Goal: Information Seeking & Learning: Learn about a topic

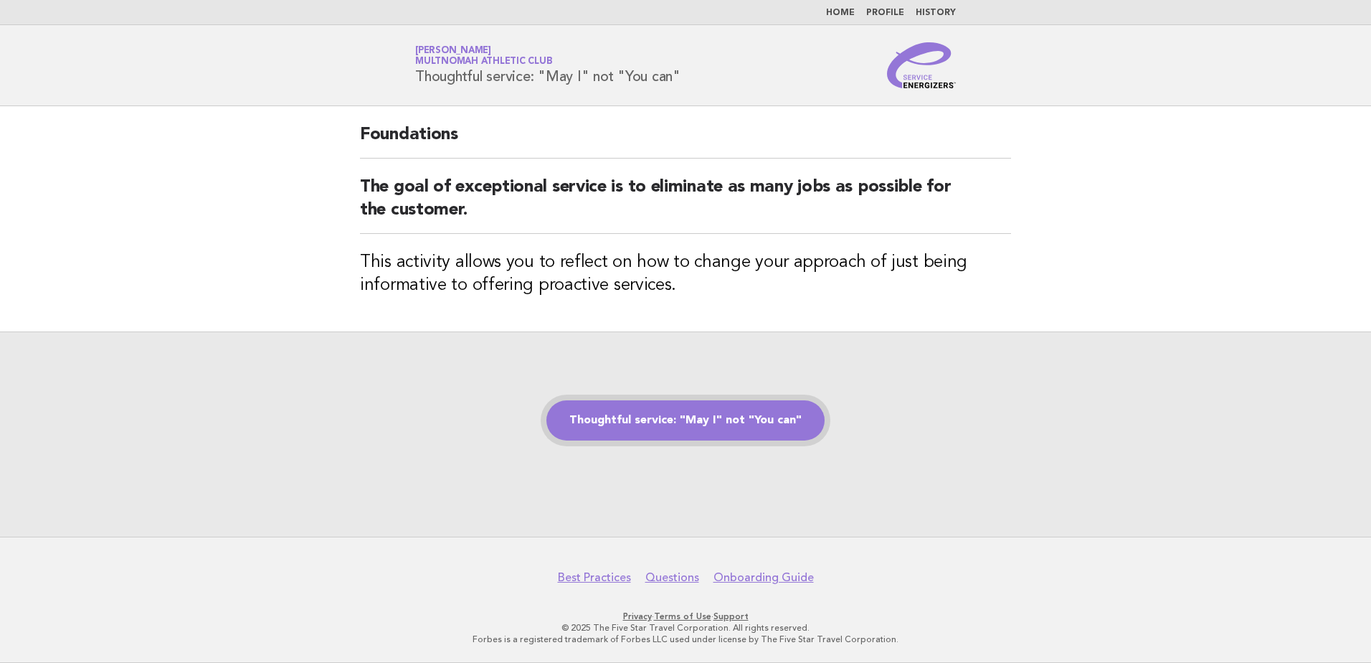
click at [651, 422] on link "Thoughtful service: "May I" not "You can"" at bounding box center [685, 420] width 278 height 40
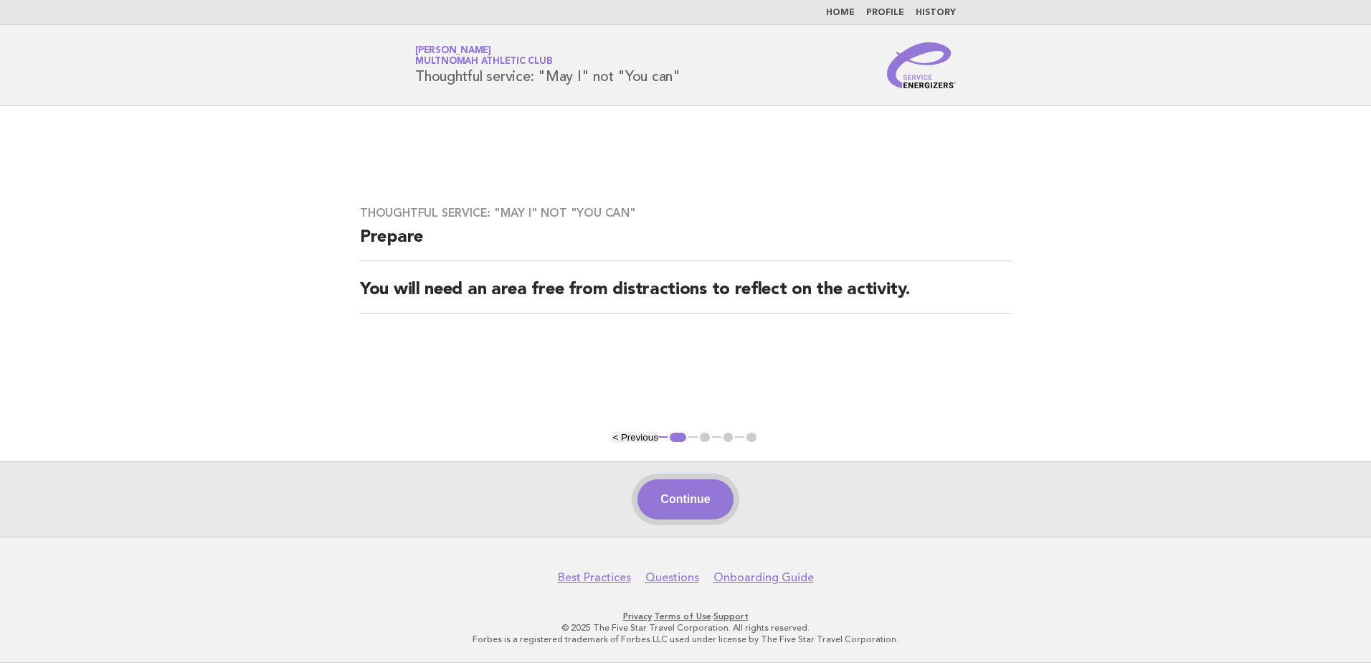
click at [701, 500] on button "Continue" at bounding box center [684, 499] width 95 height 40
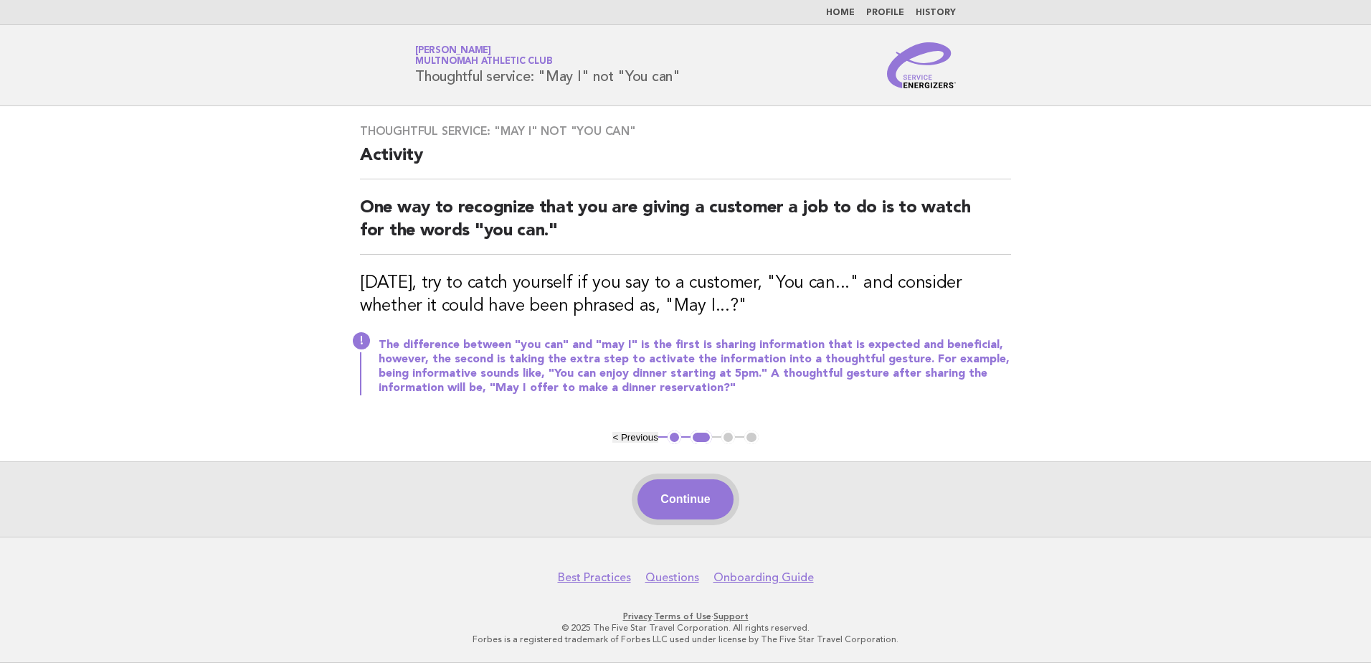
click at [699, 505] on button "Continue" at bounding box center [684, 499] width 95 height 40
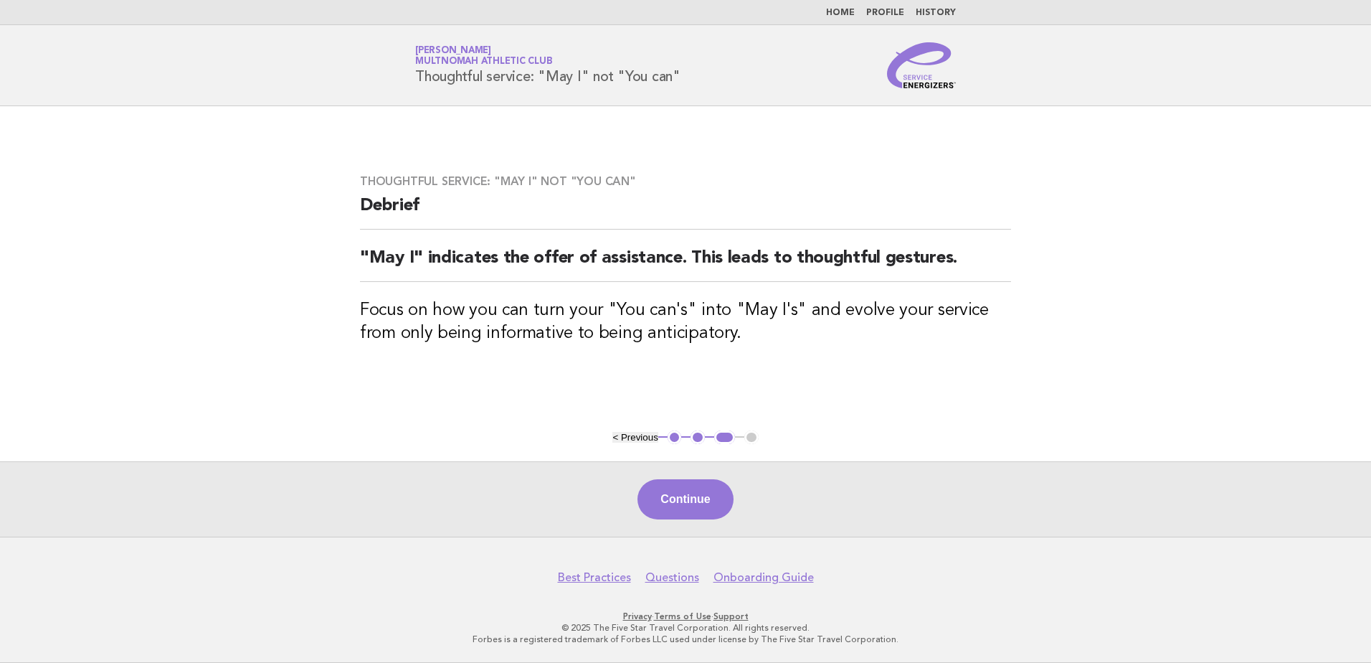
click at [723, 525] on div "Continue" at bounding box center [685, 498] width 1371 height 75
click at [724, 503] on button "Continue" at bounding box center [684, 499] width 95 height 40
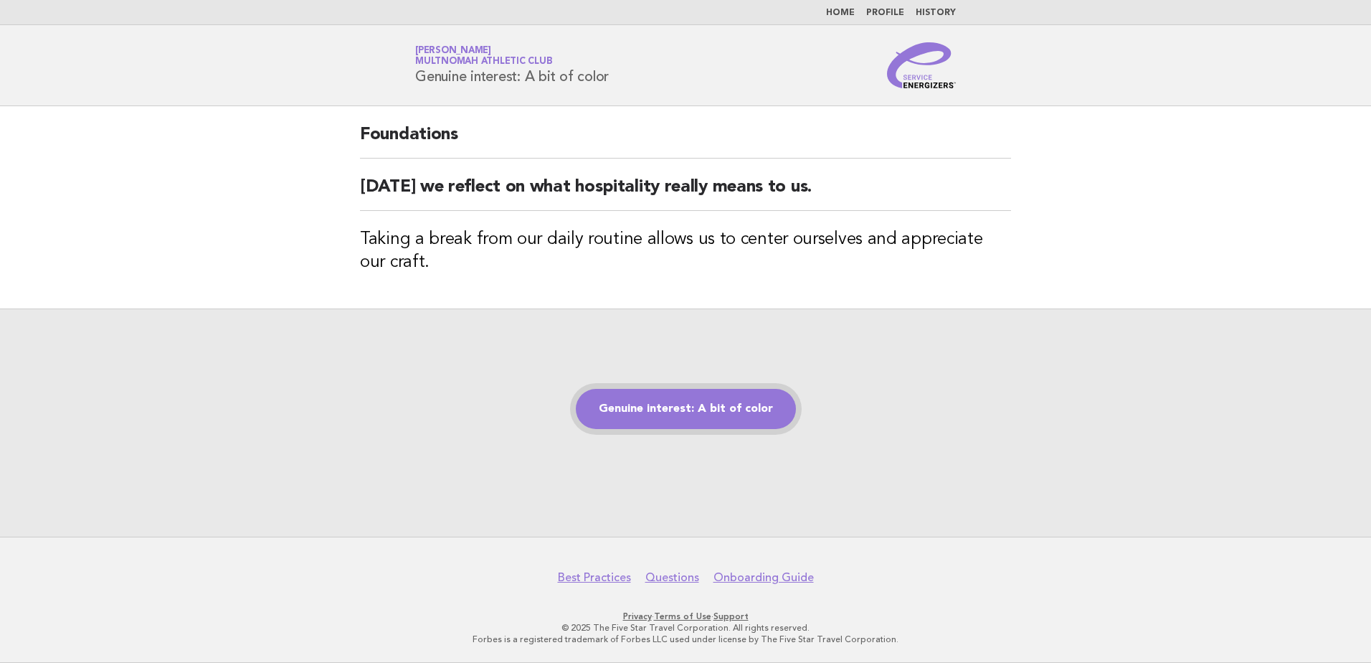
click at [733, 403] on link "Genuine interest: A bit of color" at bounding box center [686, 409] width 220 height 40
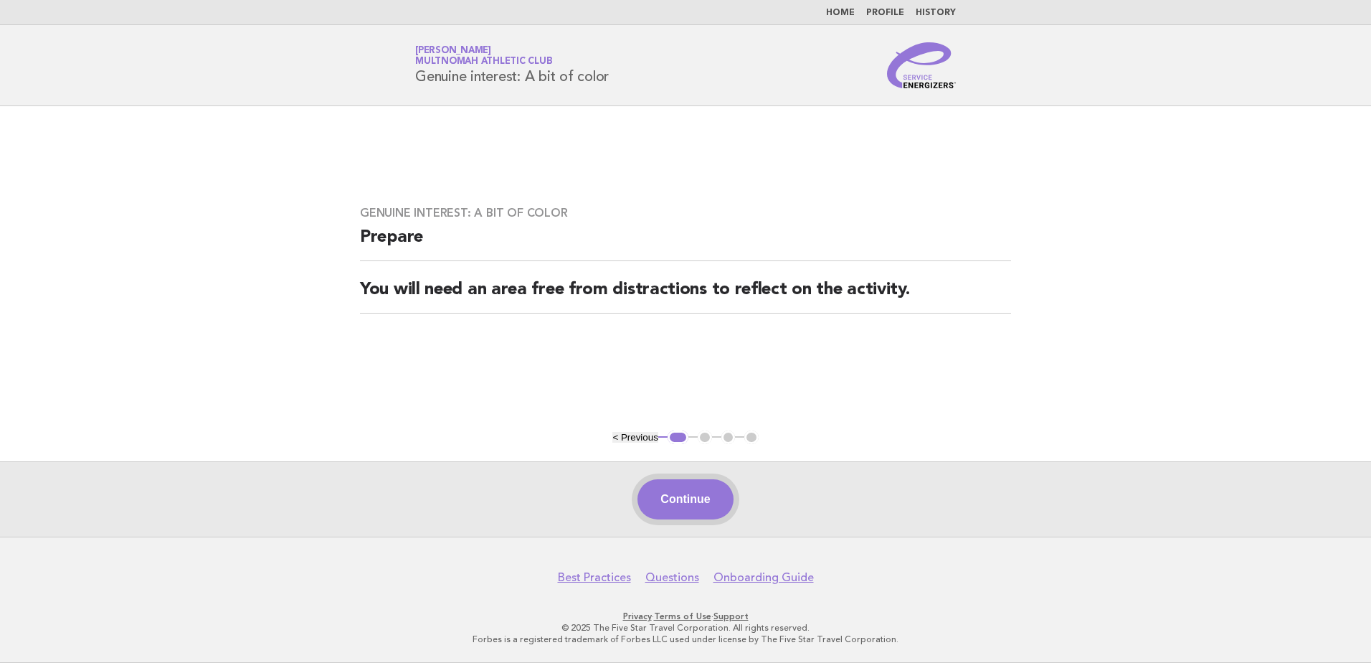
click at [718, 506] on button "Continue" at bounding box center [684, 499] width 95 height 40
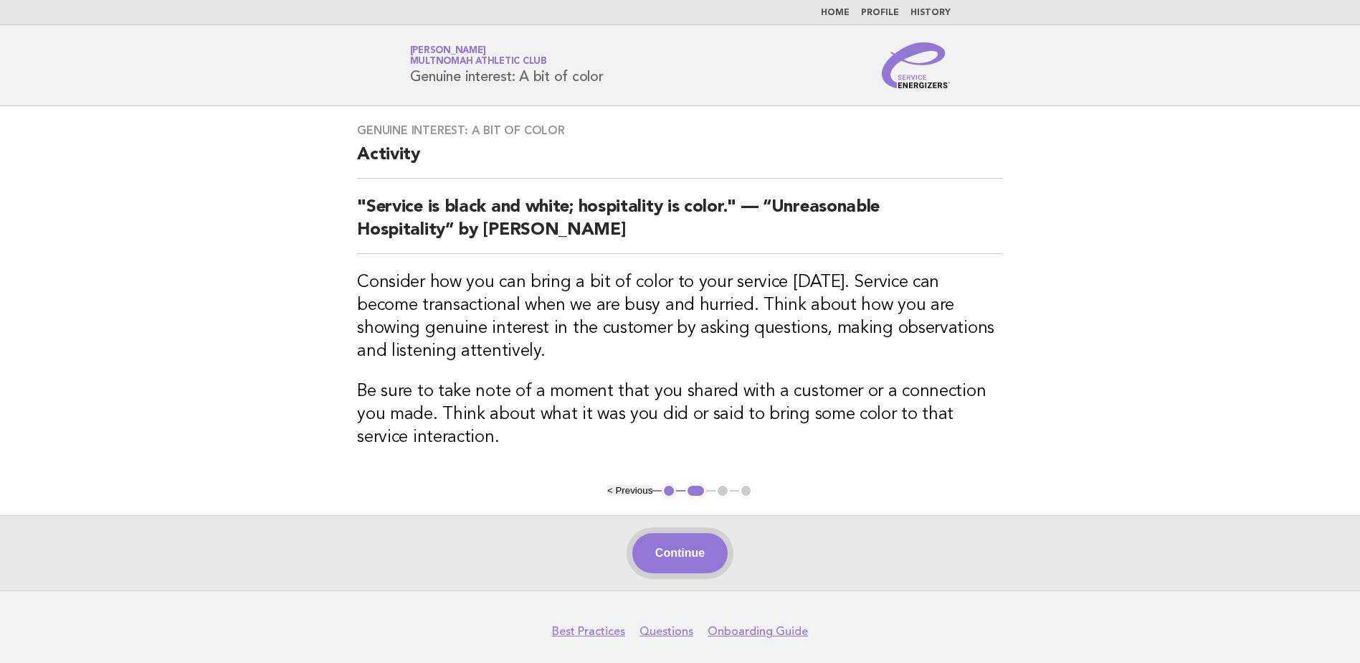
click at [663, 547] on button "Continue" at bounding box center [679, 553] width 95 height 40
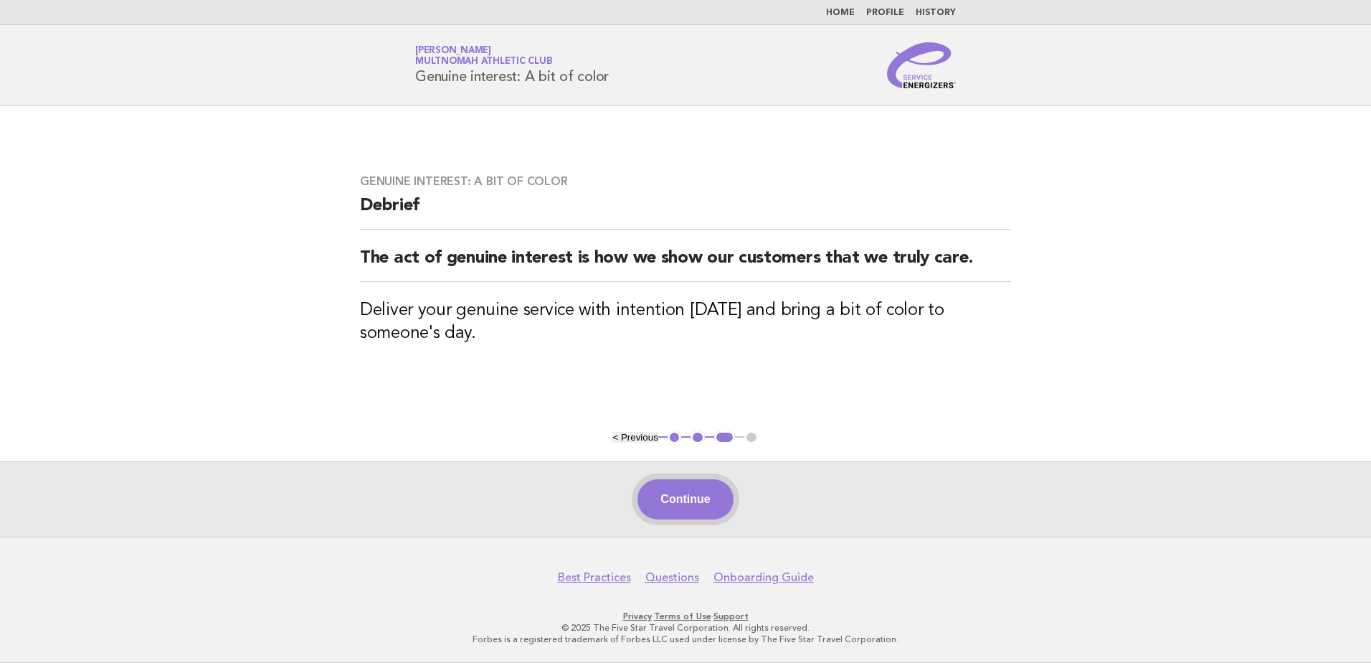
click at [711, 507] on button "Continue" at bounding box center [684, 499] width 95 height 40
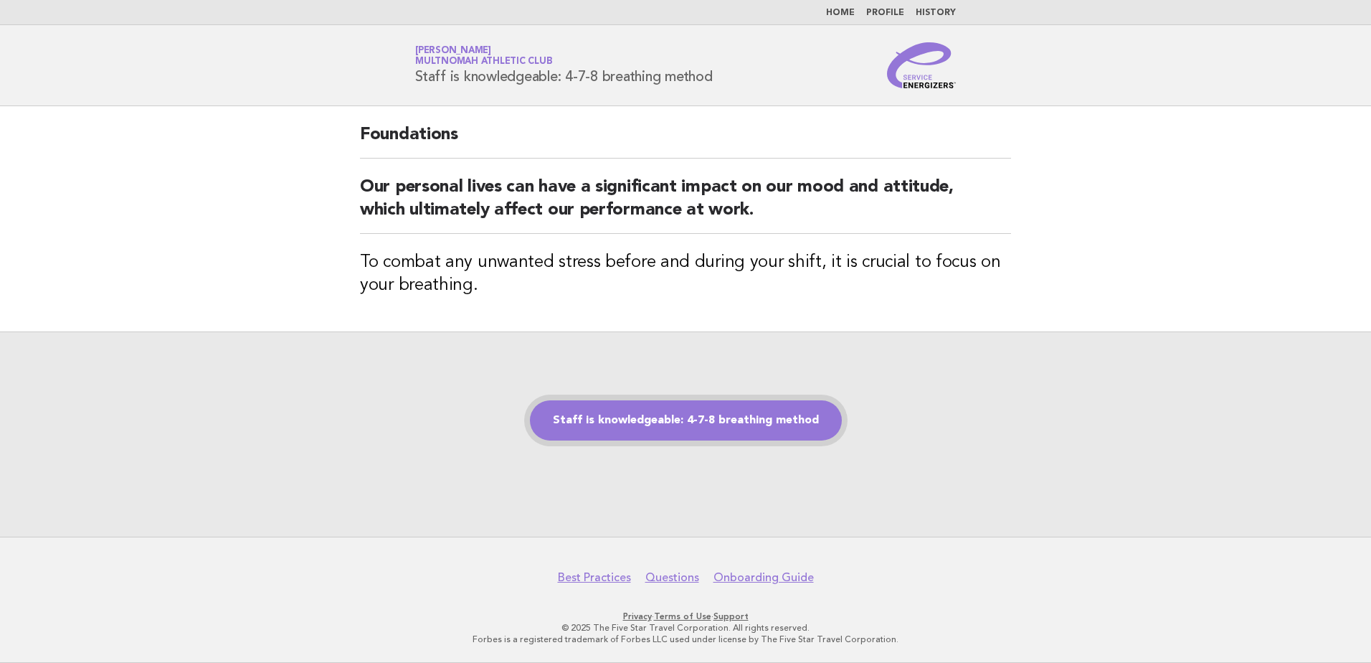
click at [685, 424] on link "Staff is knowledgeable: 4-7-8 breathing method" at bounding box center [686, 420] width 312 height 40
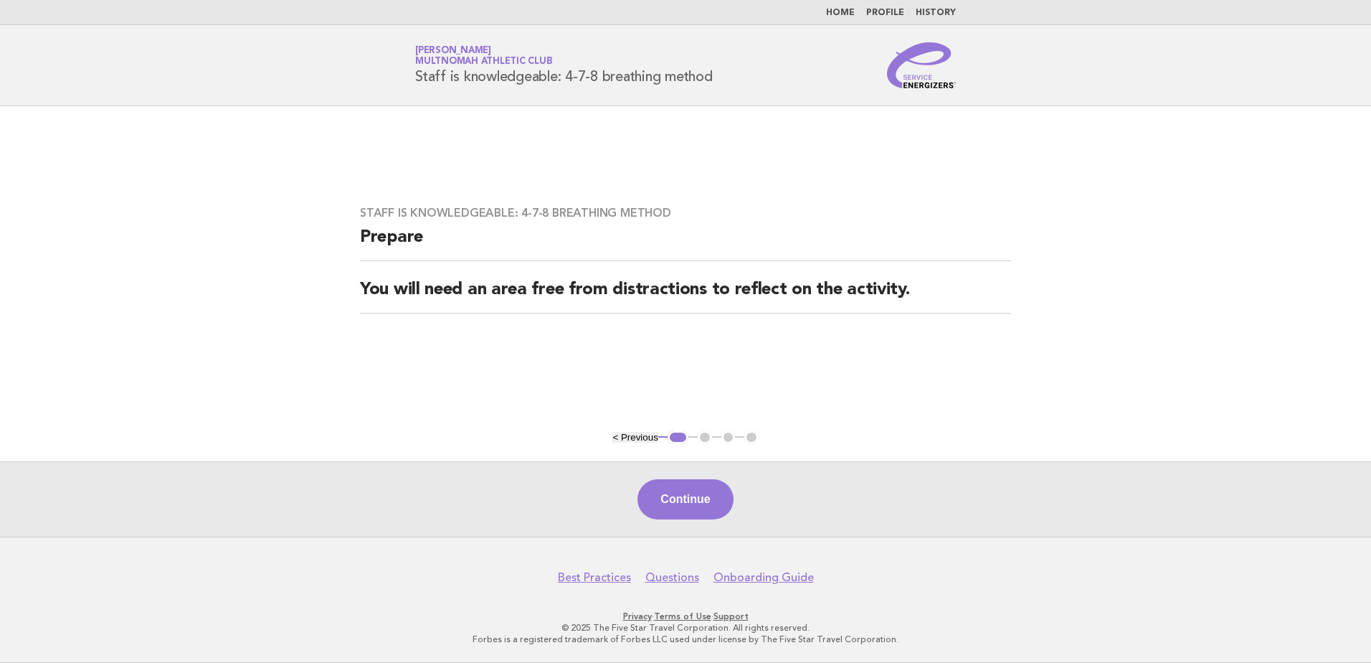
click at [661, 457] on main "Staff is knowledgeable: 4-7-8 breathing method Prepare You will need an area fr…" at bounding box center [685, 321] width 1371 height 430
click at [682, 494] on button "Continue" at bounding box center [684, 499] width 95 height 40
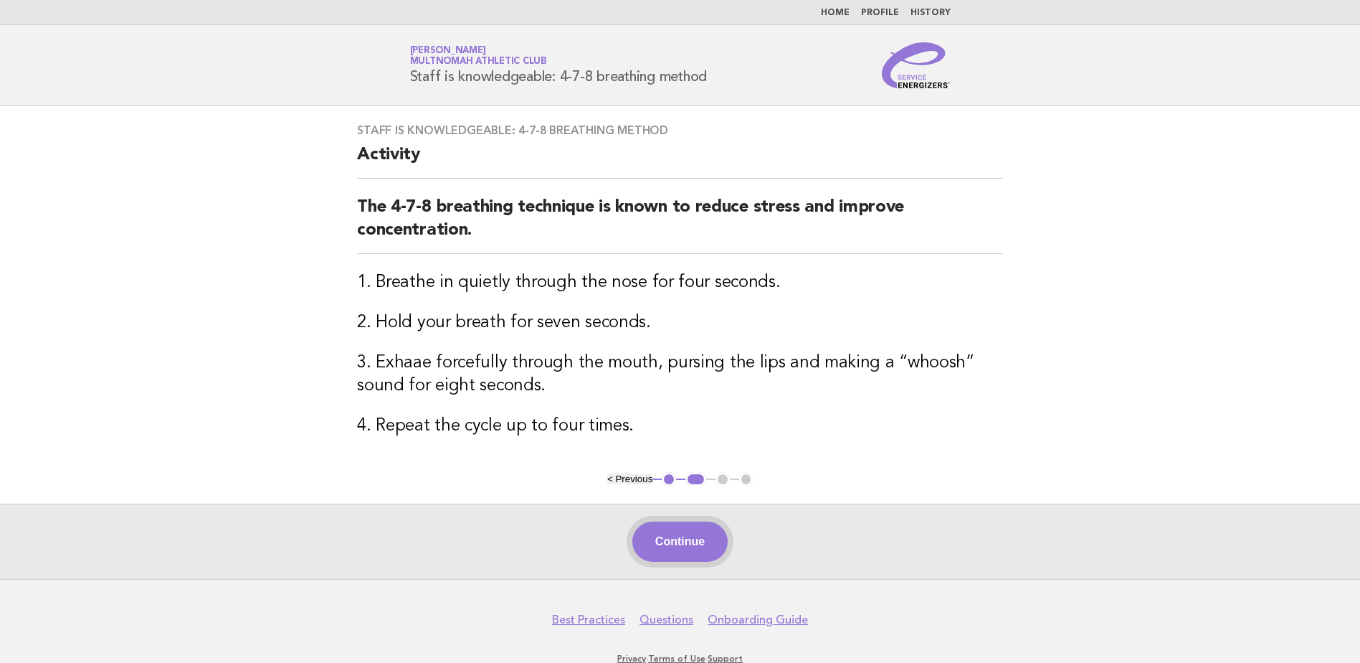
click at [706, 541] on button "Continue" at bounding box center [679, 541] width 95 height 40
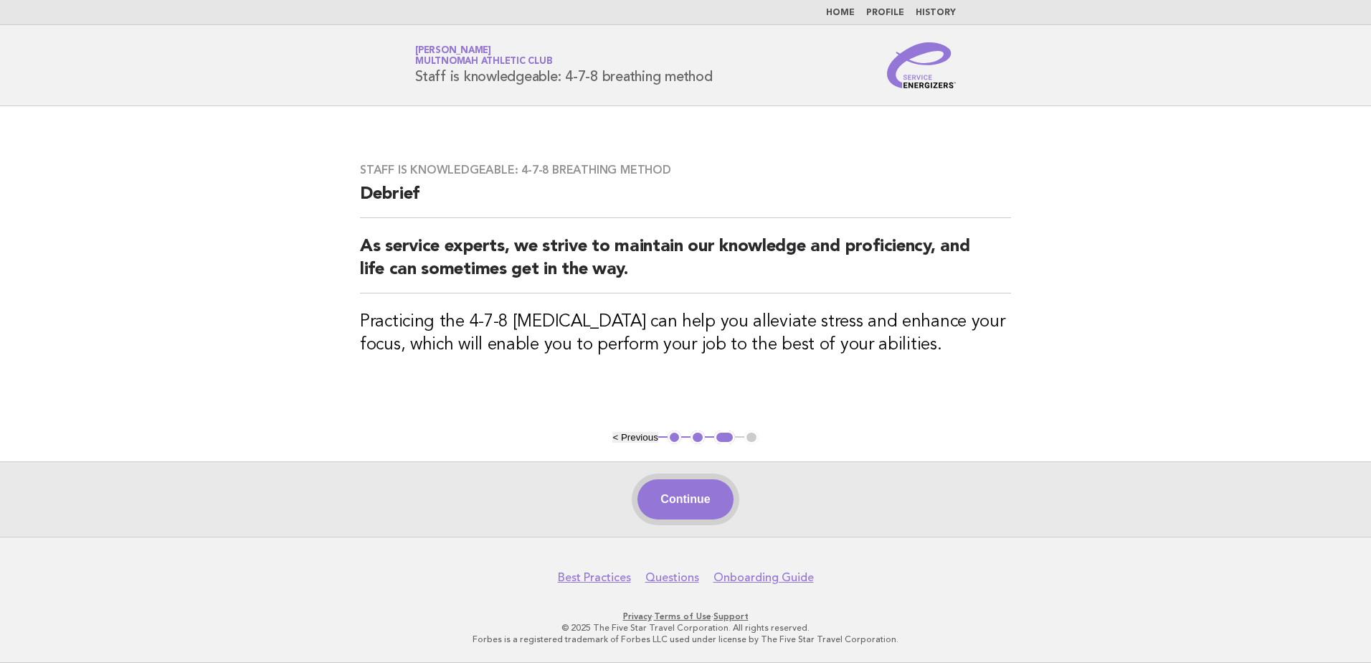
click at [704, 498] on button "Continue" at bounding box center [684, 499] width 95 height 40
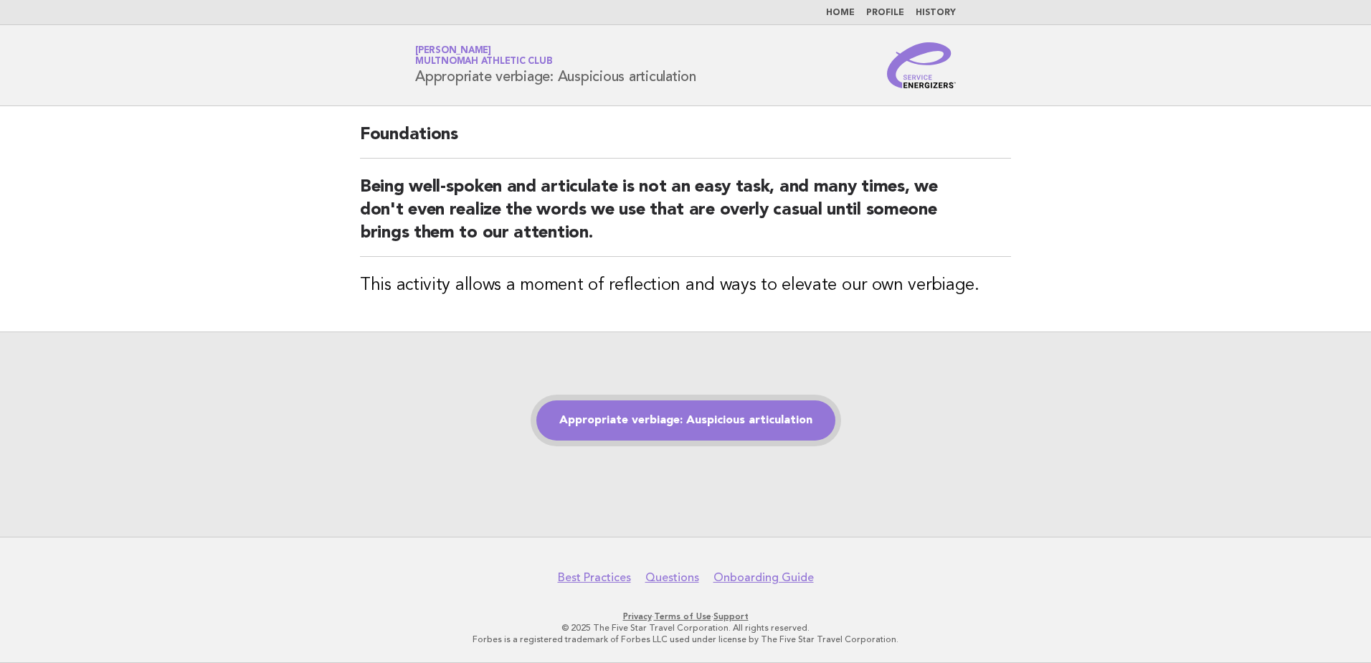
click at [744, 434] on link "Appropriate verbiage: Auspicious articulation" at bounding box center [685, 420] width 299 height 40
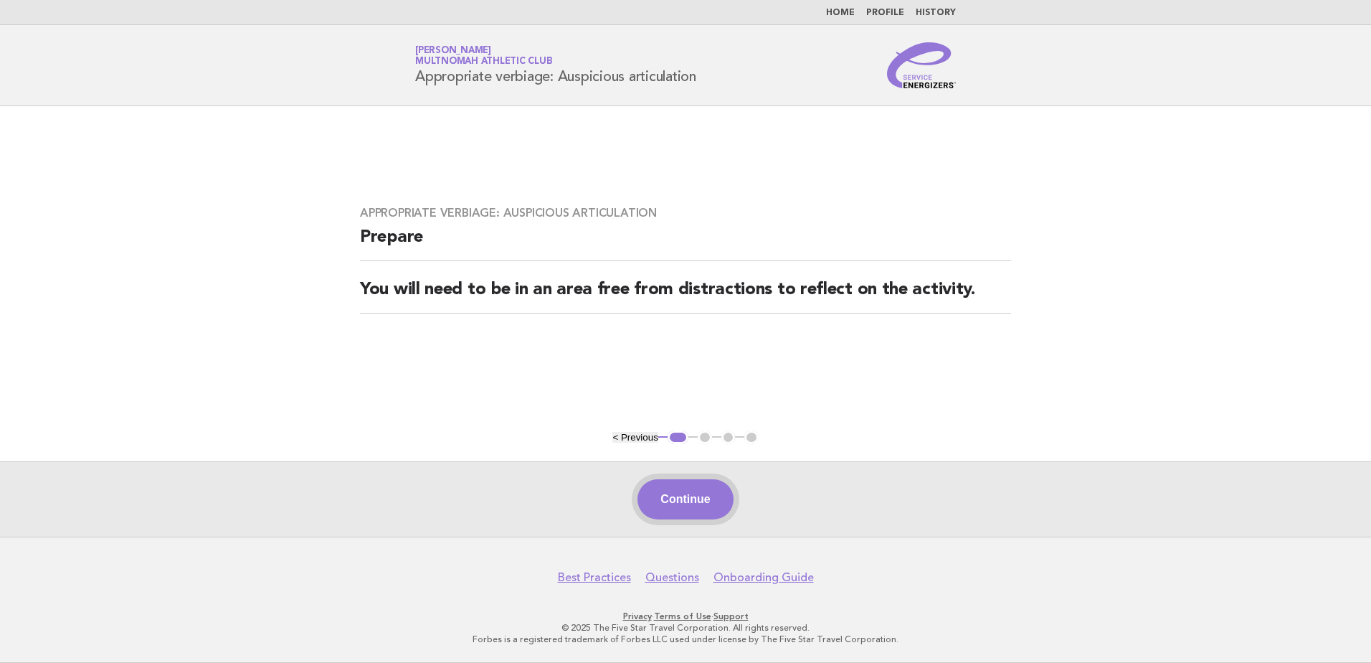
click at [679, 495] on button "Continue" at bounding box center [684, 499] width 95 height 40
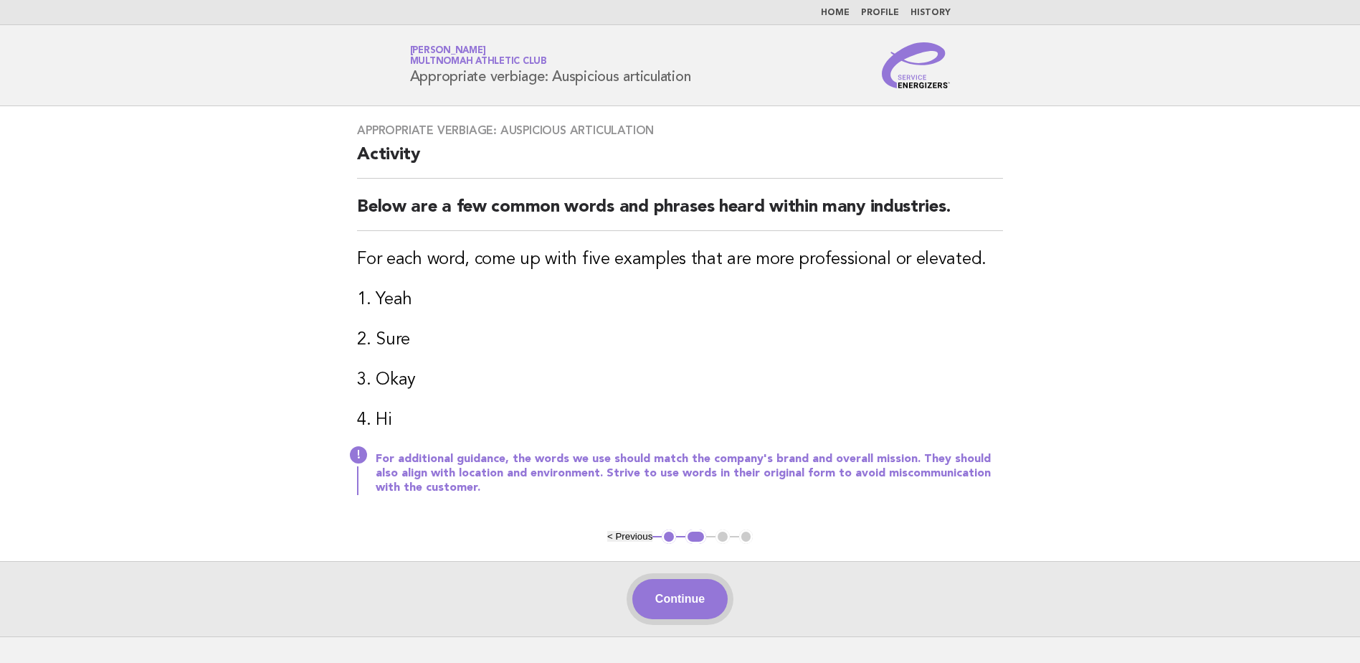
click at [672, 594] on button "Continue" at bounding box center [679, 599] width 95 height 40
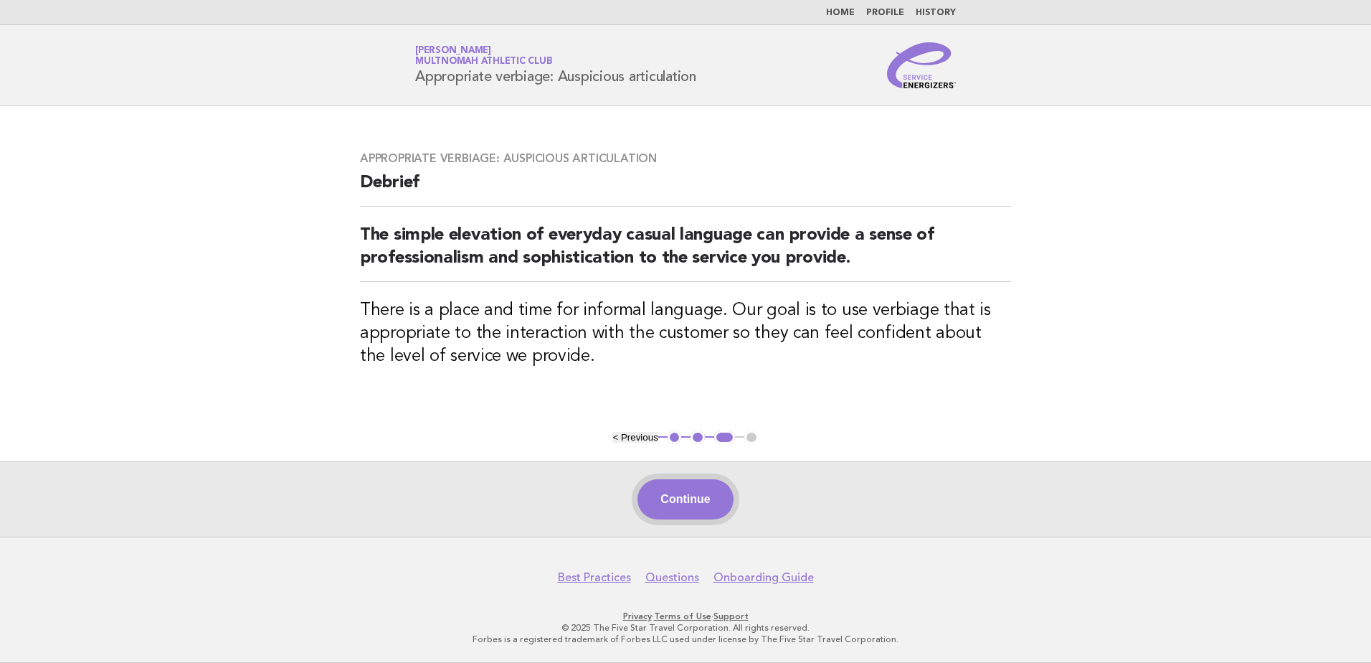
click at [660, 509] on button "Continue" at bounding box center [684, 499] width 95 height 40
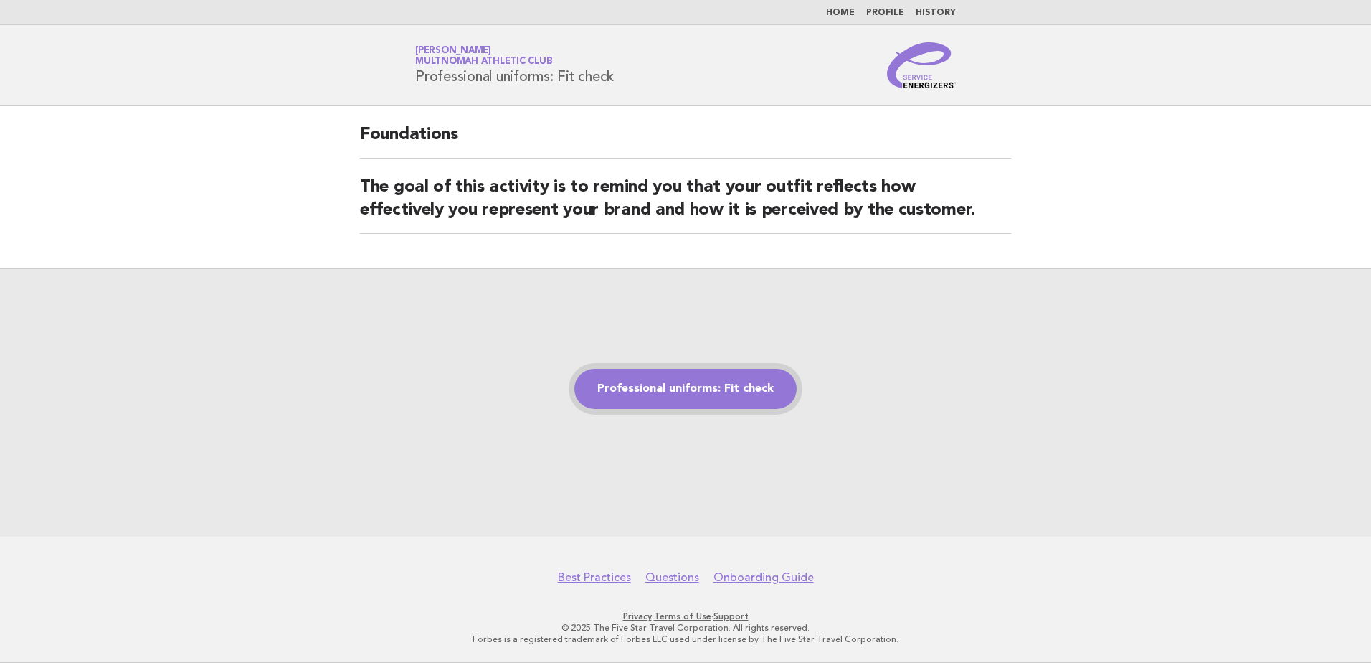
click at [695, 404] on link "Professional uniforms: Fit check" at bounding box center [685, 389] width 222 height 40
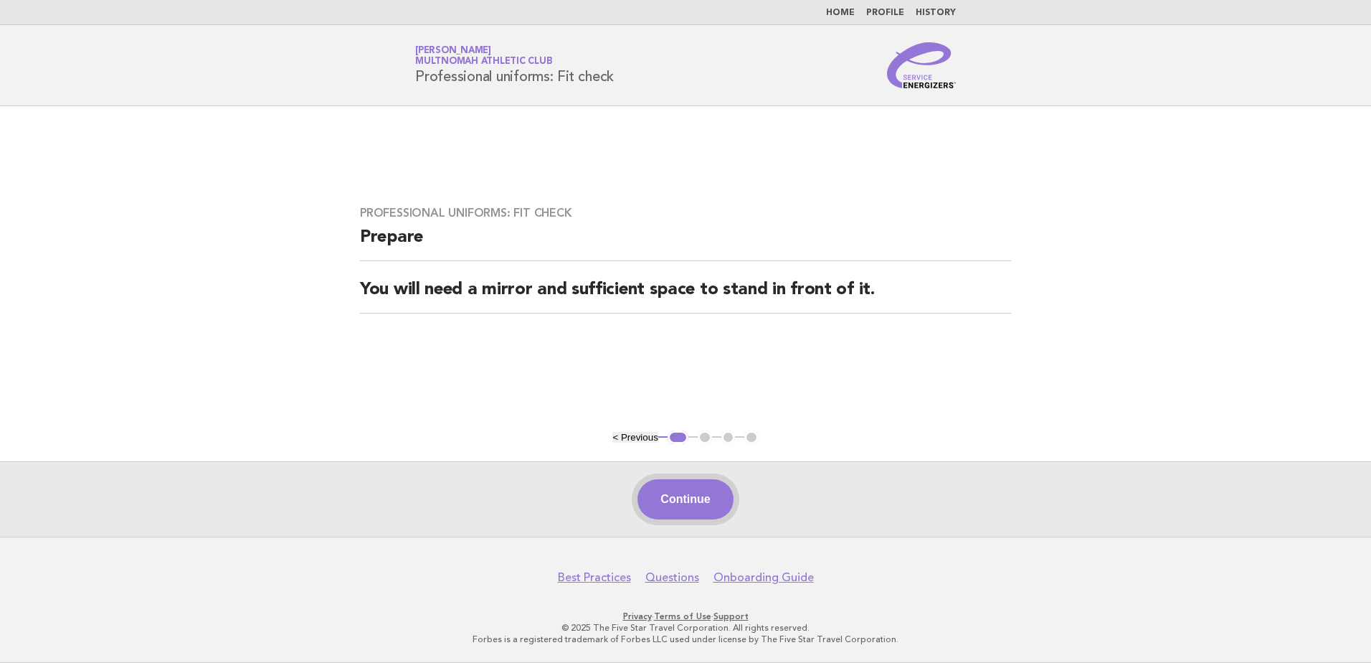
click at [702, 496] on button "Continue" at bounding box center [684, 499] width 95 height 40
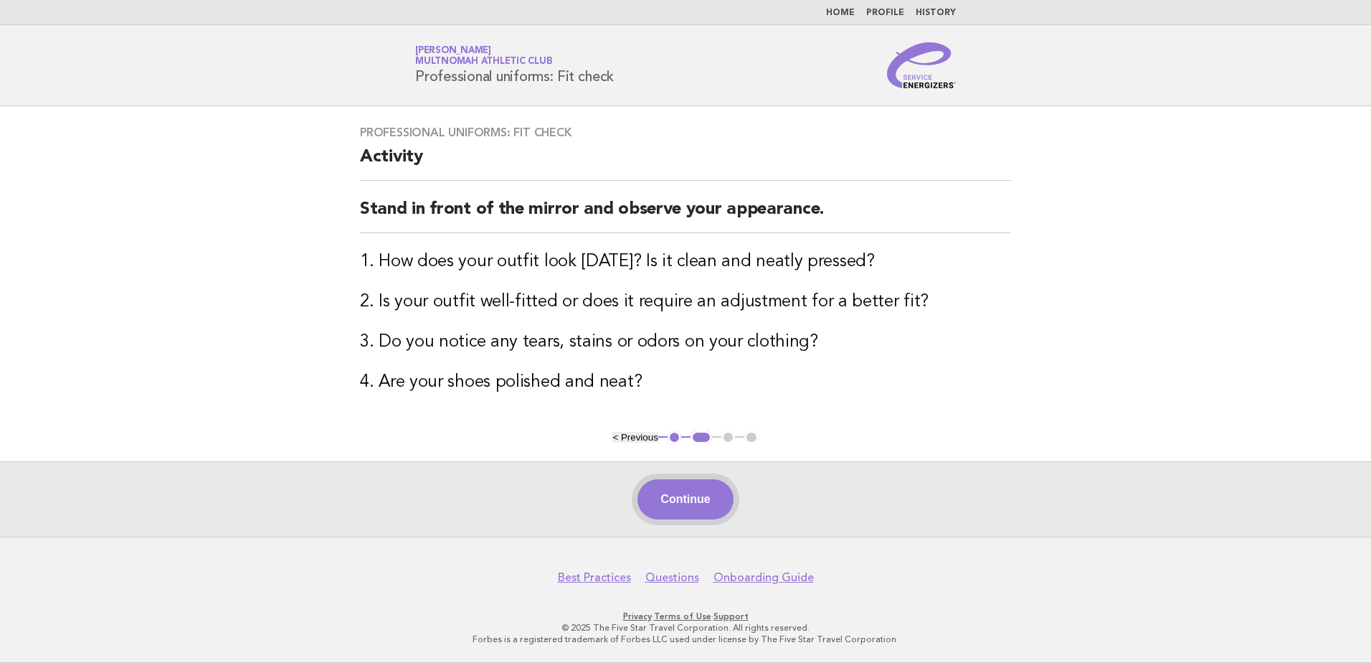
click at [683, 510] on button "Continue" at bounding box center [684, 499] width 95 height 40
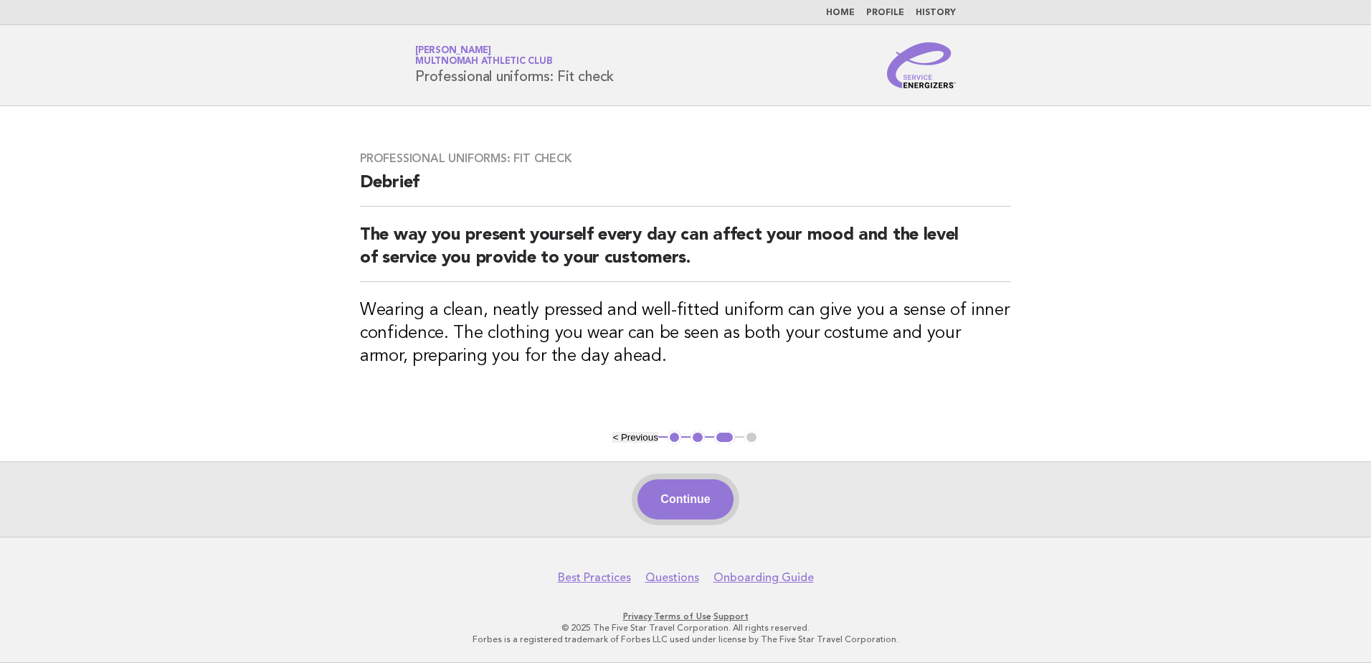
click at [673, 513] on button "Continue" at bounding box center [684, 499] width 95 height 40
